Goal: Transaction & Acquisition: Book appointment/travel/reservation

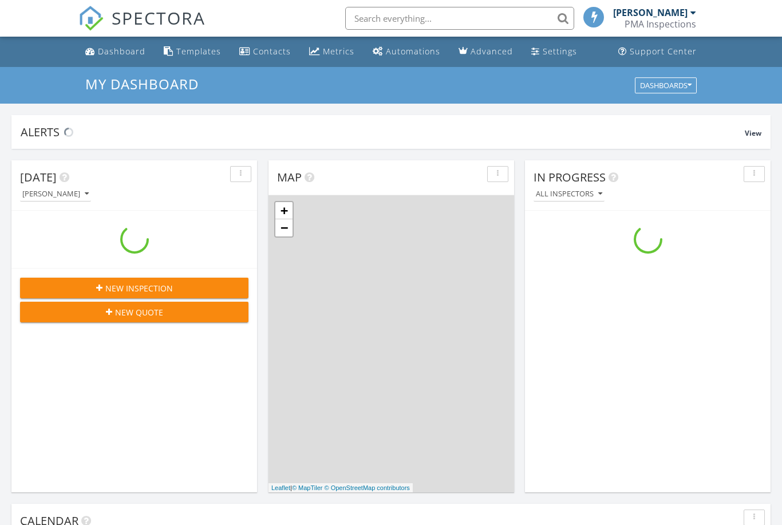
scroll to position [1042, 782]
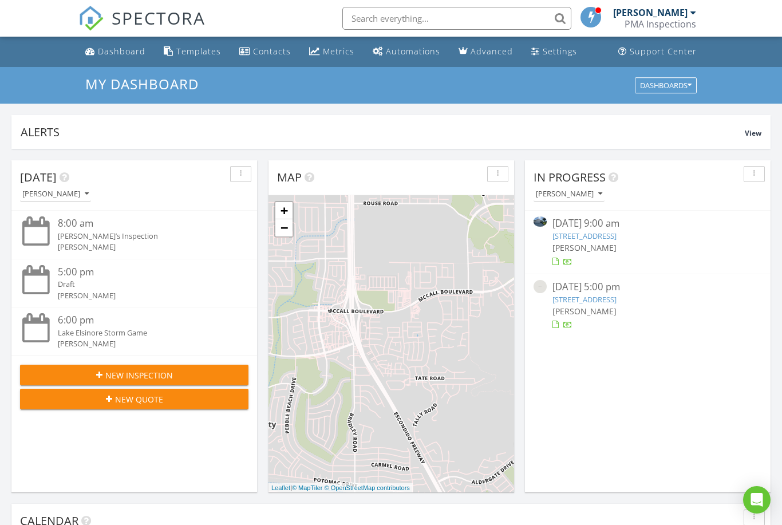
click at [164, 401] on div "New Quote" at bounding box center [134, 399] width 210 height 12
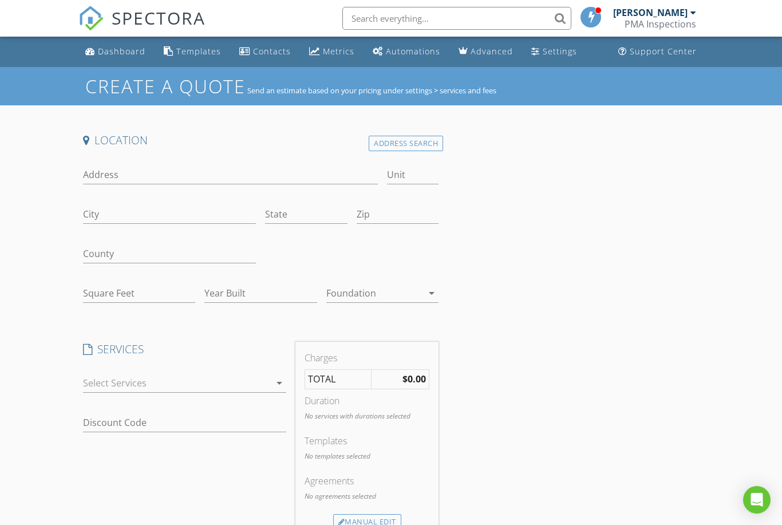
click at [394, 145] on div "Address Search" at bounding box center [406, 143] width 74 height 15
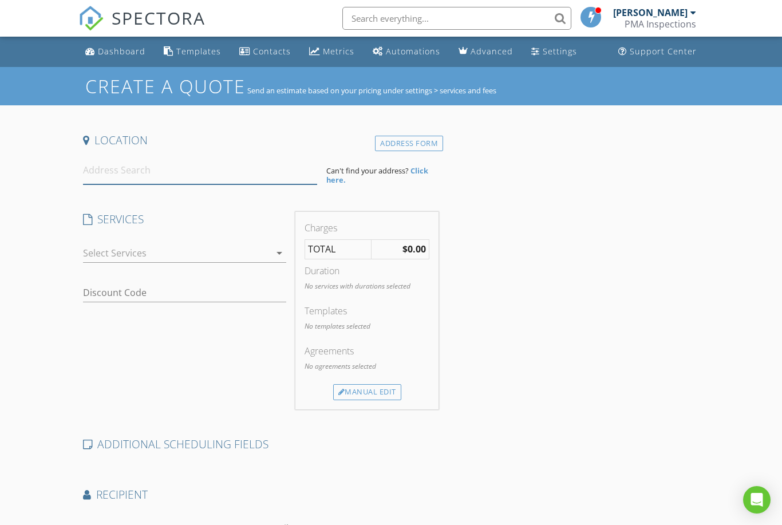
click at [113, 167] on input at bounding box center [200, 170] width 234 height 28
click at [108, 163] on input at bounding box center [200, 170] width 234 height 28
paste input "[STREET_ADDRESS]"
type input "[STREET_ADDRESS]"
click at [253, 276] on div "Discount Code" at bounding box center [185, 294] width 204 height 37
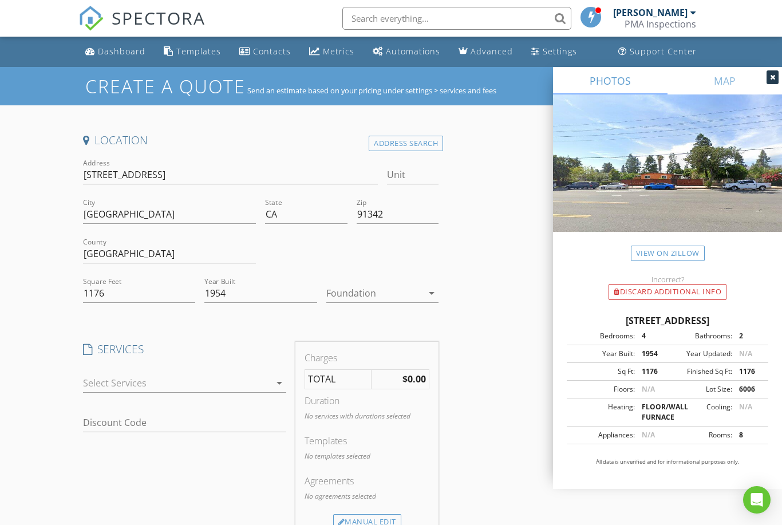
click at [277, 377] on icon "arrow_drop_down" at bounding box center [279, 383] width 14 height 14
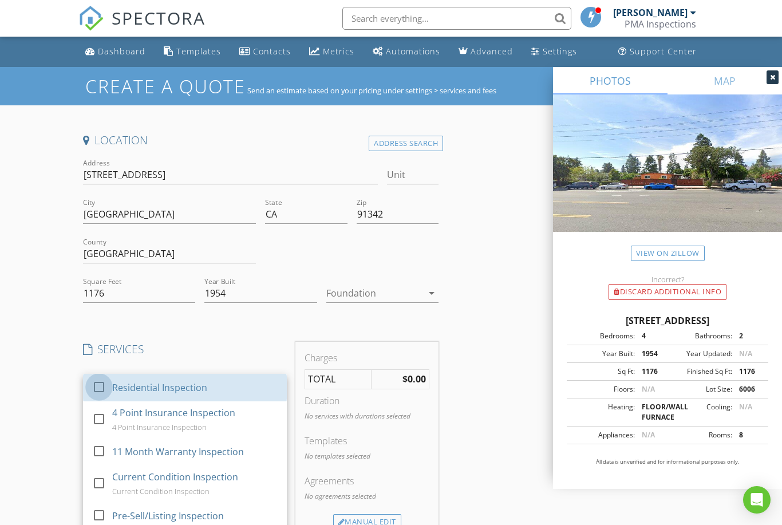
click at [107, 390] on div at bounding box center [98, 386] width 19 height 19
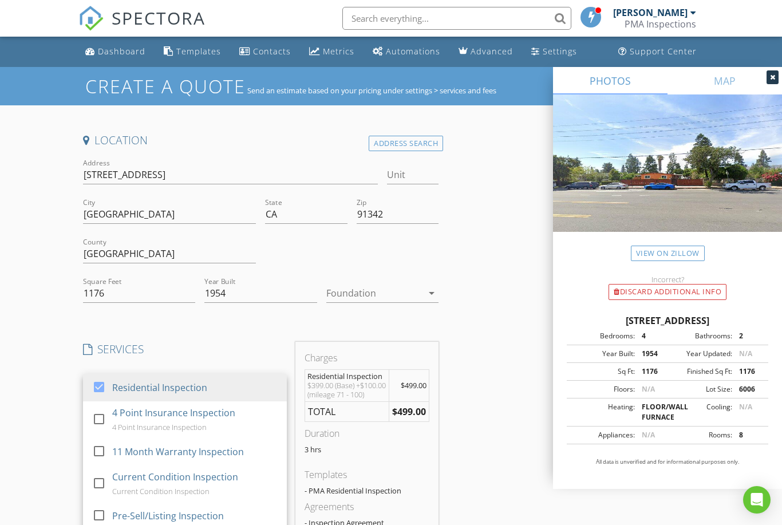
click at [485, 447] on div "Location Address Search Address [STREET_ADDRESS][US_STATE] Square Feet 1176 Yea…" at bounding box center [390, 468] width 625 height 671
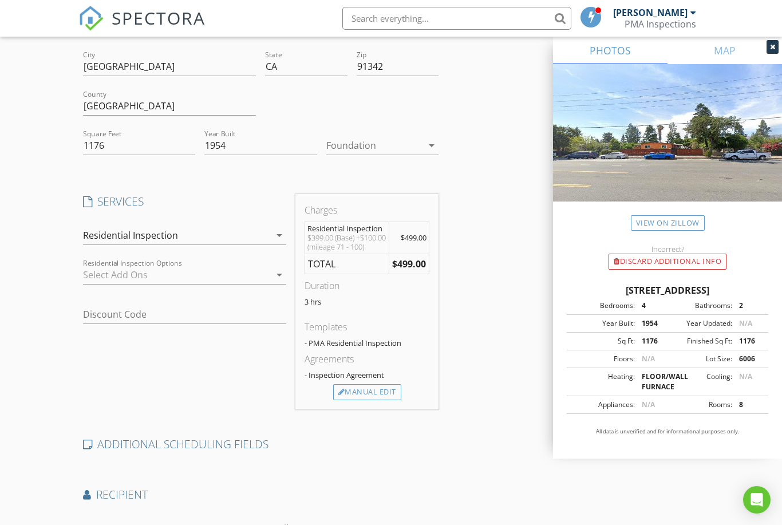
scroll to position [164, 0]
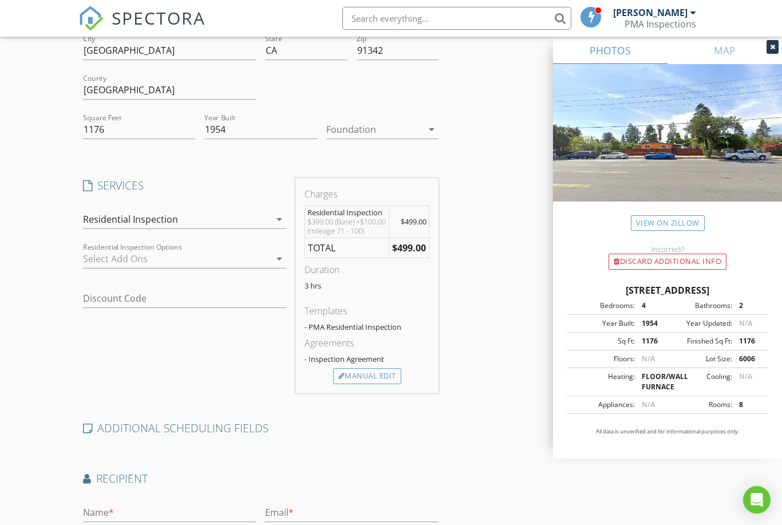
click at [228, 258] on div at bounding box center [177, 258] width 188 height 18
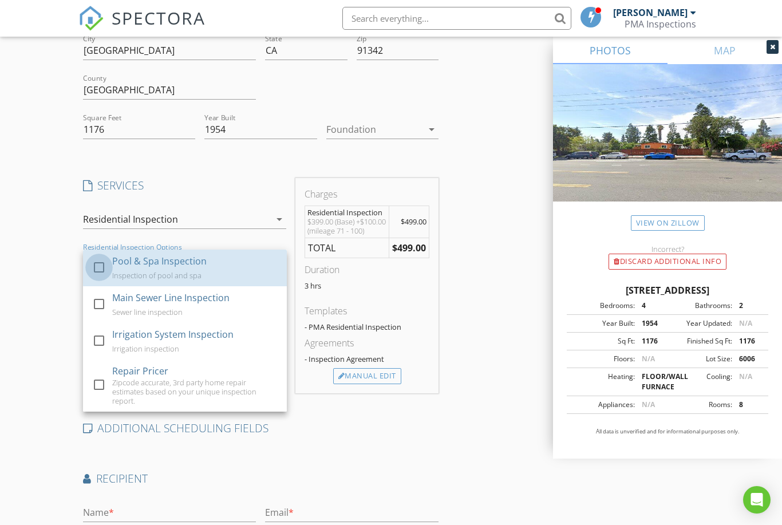
click at [99, 268] on div at bounding box center [98, 266] width 19 height 19
